Goal: Navigation & Orientation: Go to known website

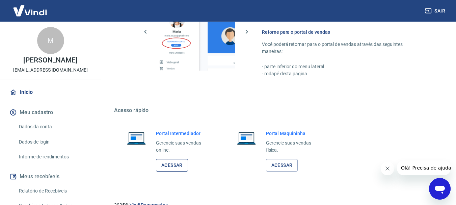
scroll to position [338, 0]
click at [168, 166] on link "Acessar" at bounding box center [172, 165] width 32 height 12
